Goal: Information Seeking & Learning: Learn about a topic

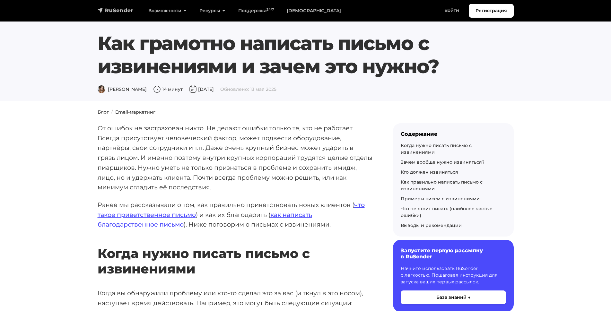
click at [108, 7] on img "navbar" at bounding box center [116, 10] width 36 height 6
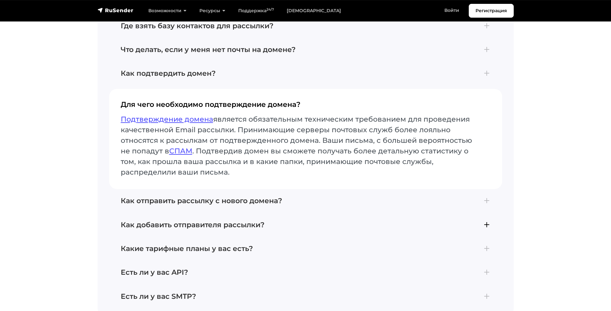
scroll to position [2809, 0]
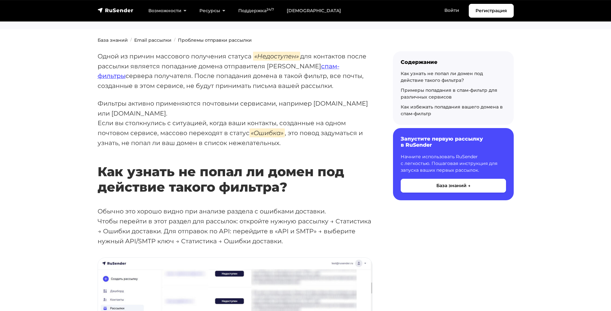
scroll to position [87, 0]
